Goal: Information Seeking & Learning: Learn about a topic

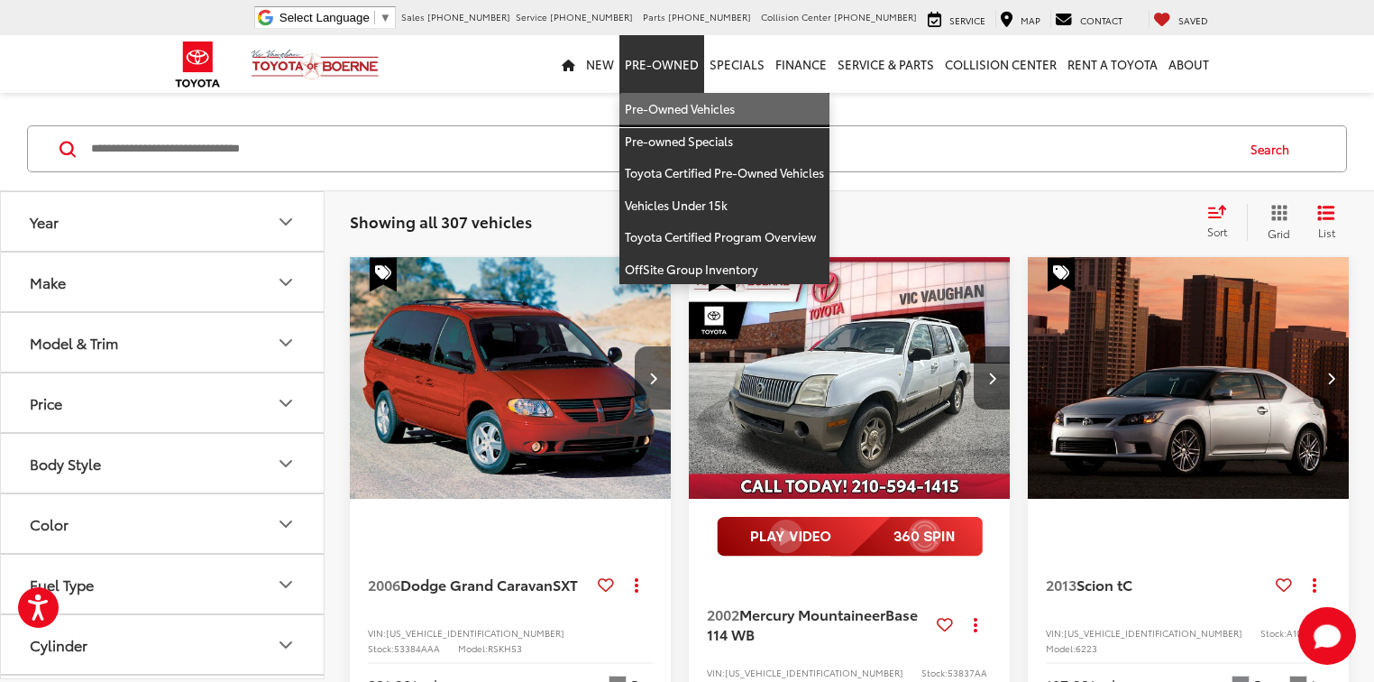
click at [665, 109] on link "Pre-Owned Vehicles" at bounding box center [725, 109] width 210 height 32
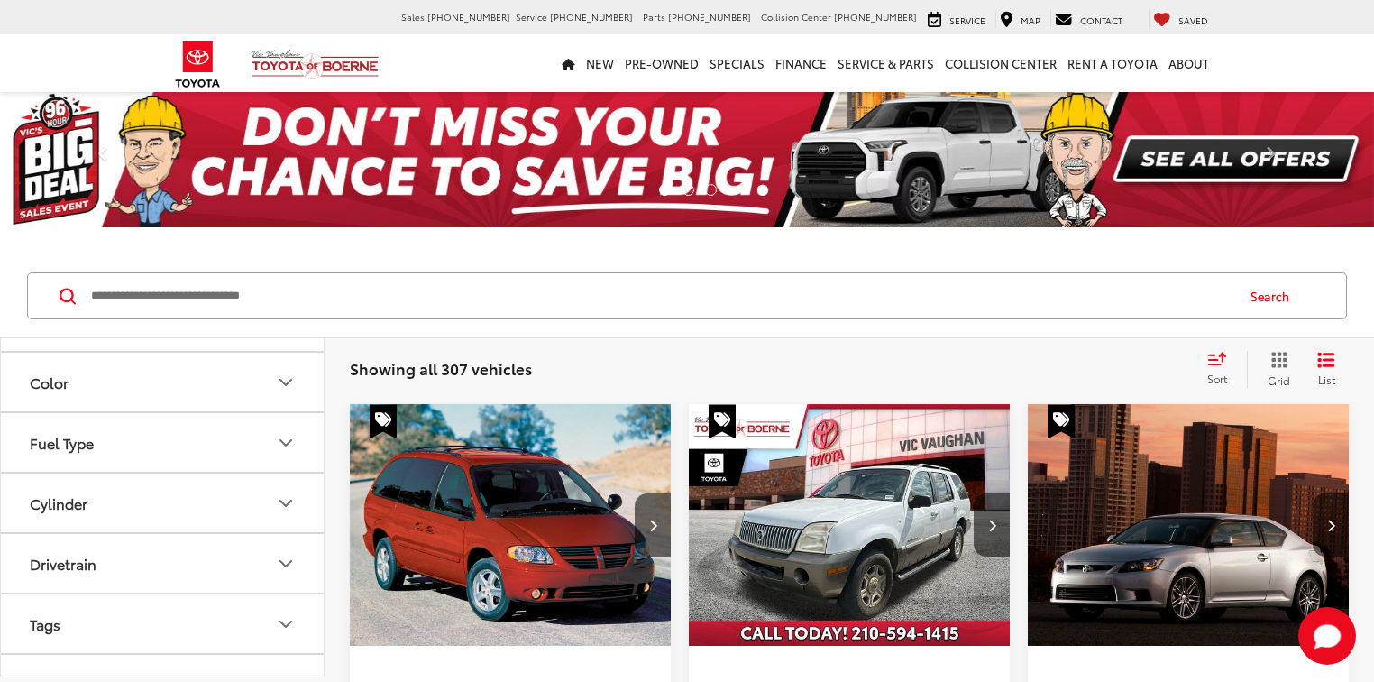
click at [97, 433] on button "Fuel Type" at bounding box center [163, 442] width 325 height 59
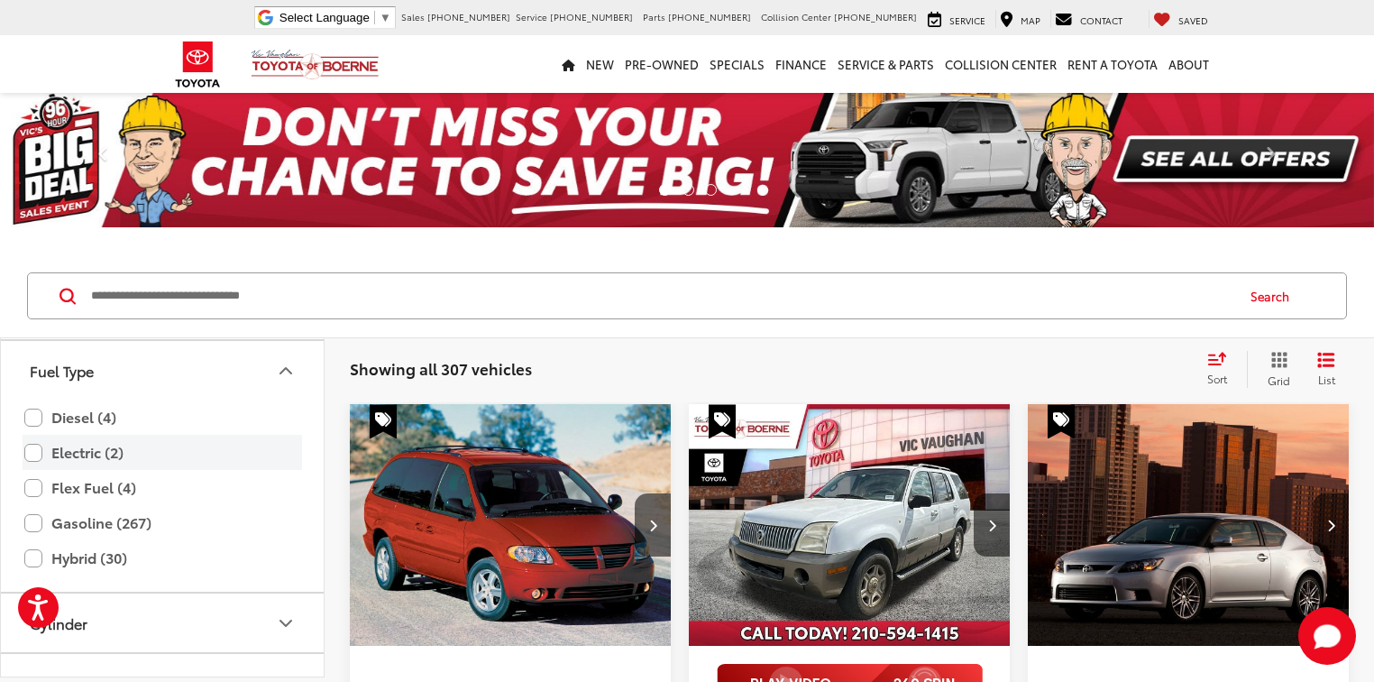
click at [42, 451] on label "Electric (2)" at bounding box center [162, 452] width 276 height 32
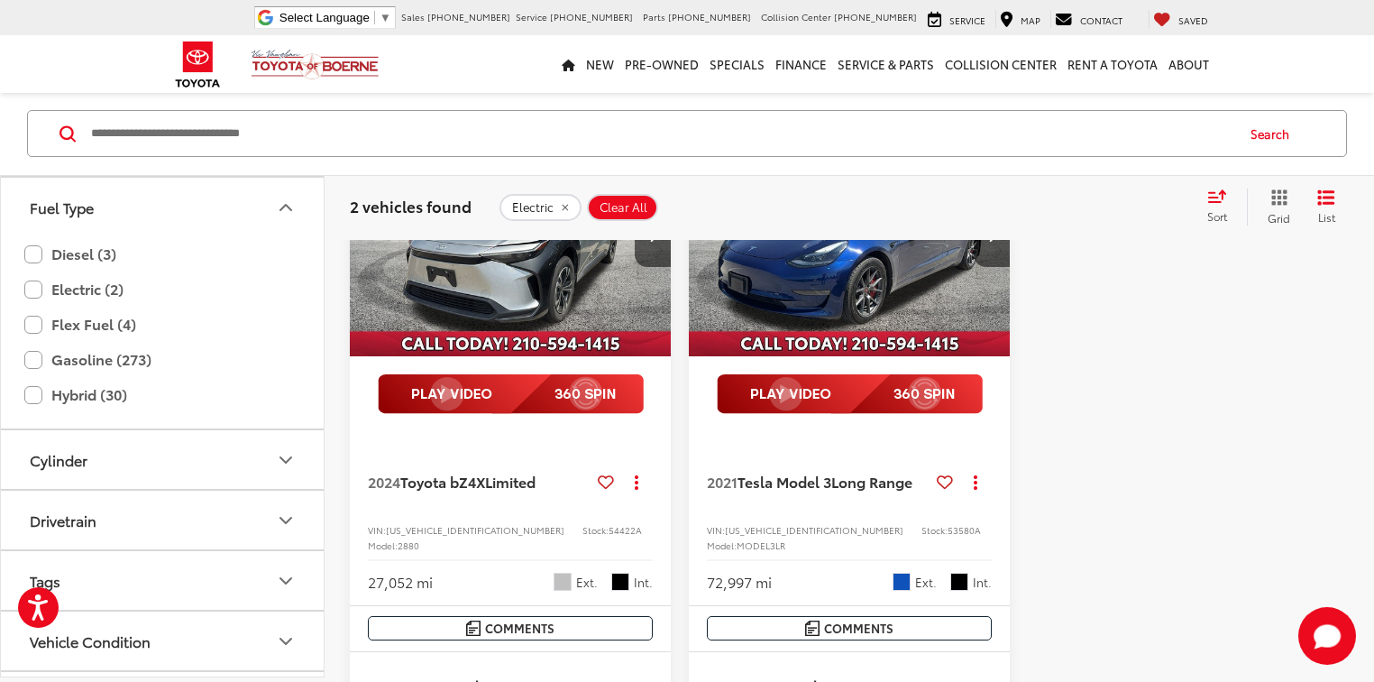
scroll to position [361, 0]
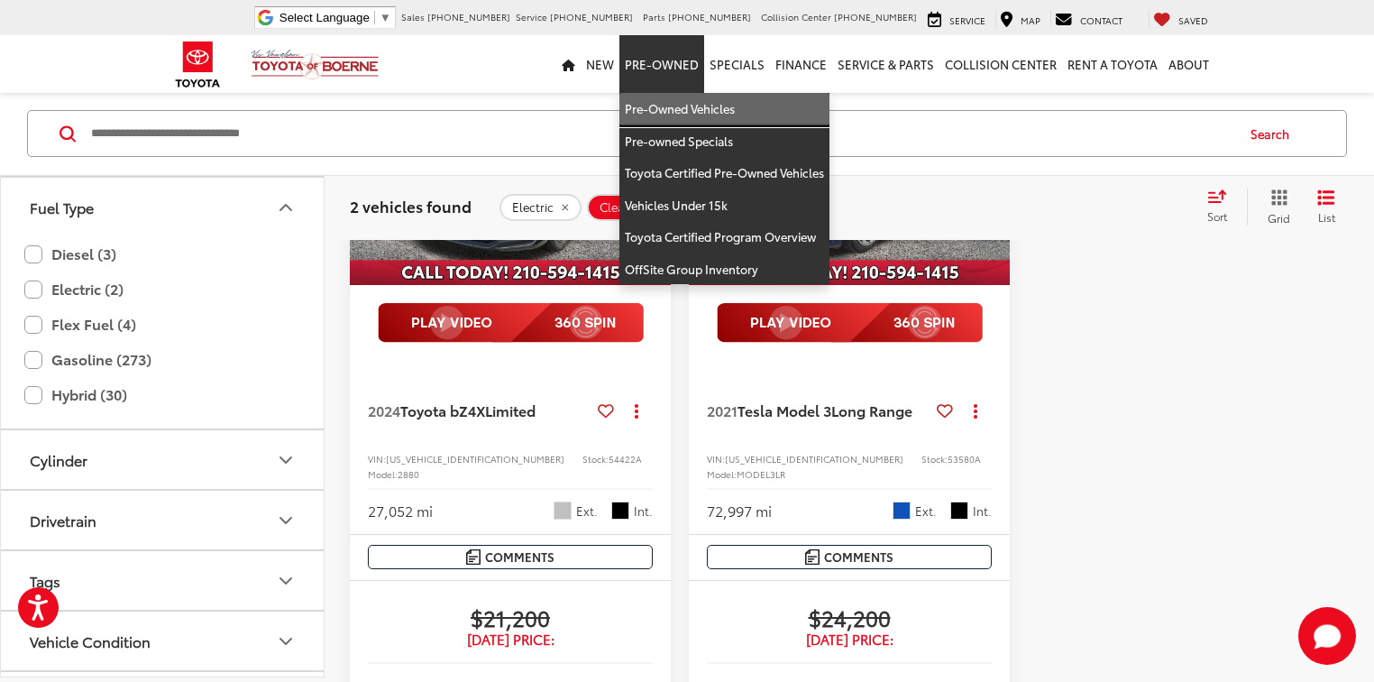
click at [643, 100] on link "Pre-Owned Vehicles" at bounding box center [725, 109] width 210 height 32
